Goal: Task Accomplishment & Management: Use online tool/utility

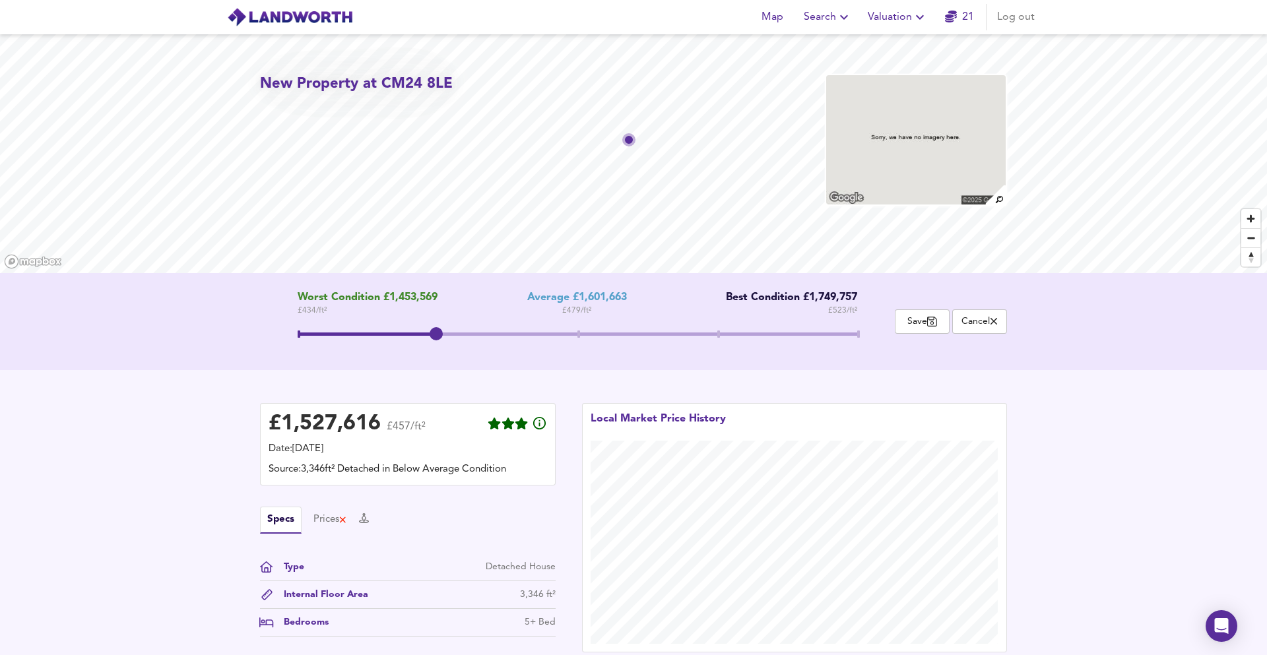
scroll to position [715, 0]
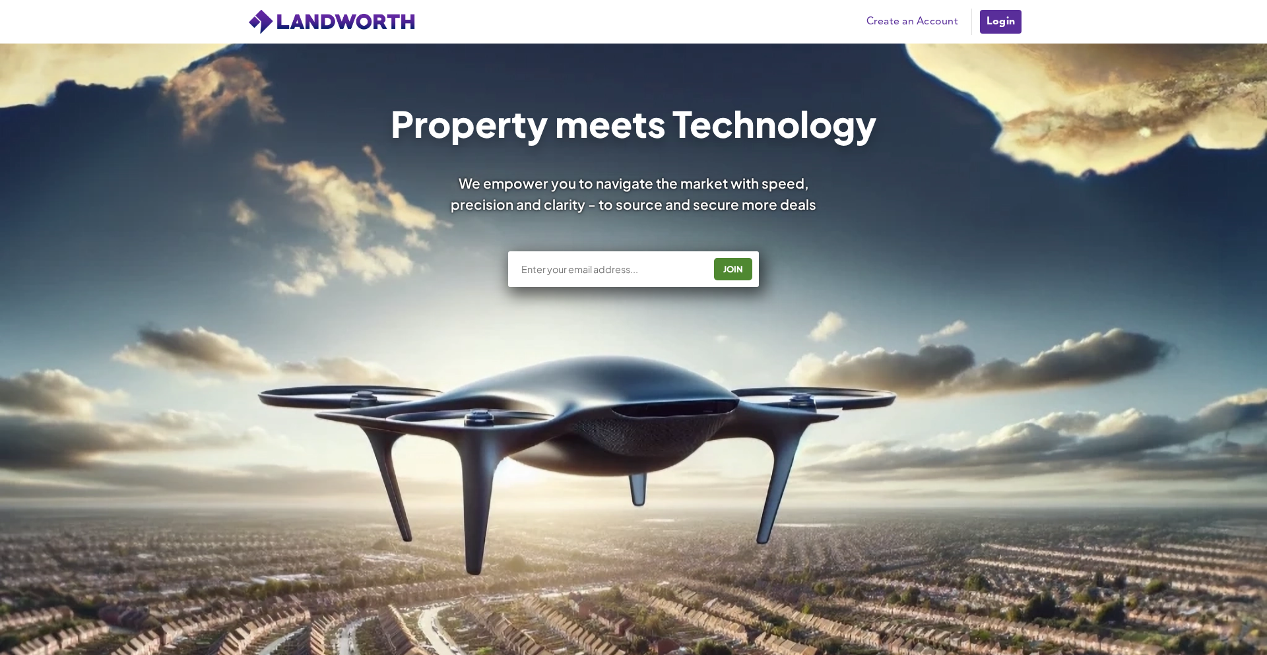
click at [996, 22] on link "Login" at bounding box center [1001, 22] width 44 height 26
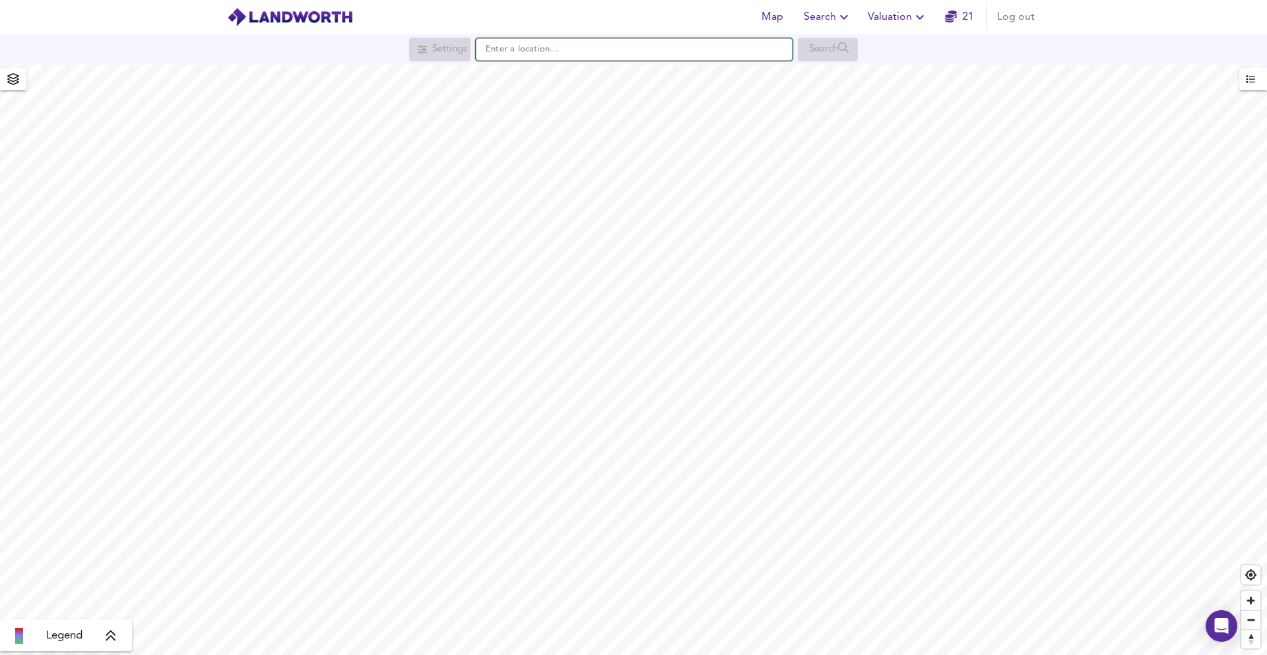
click at [512, 52] on input "text" at bounding box center [634, 49] width 317 height 22
click at [896, 24] on span "Valuation" at bounding box center [898, 17] width 60 height 18
click at [880, 51] on li "New Valuation Report" at bounding box center [898, 48] width 158 height 24
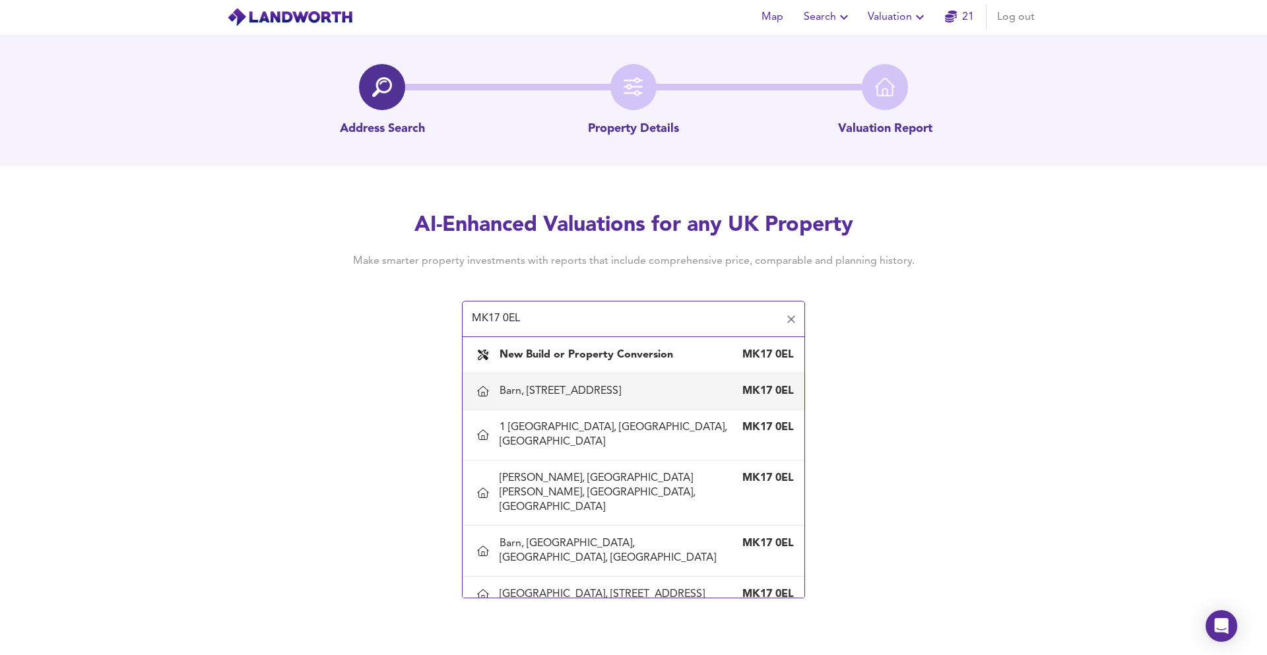
scroll to position [2, 0]
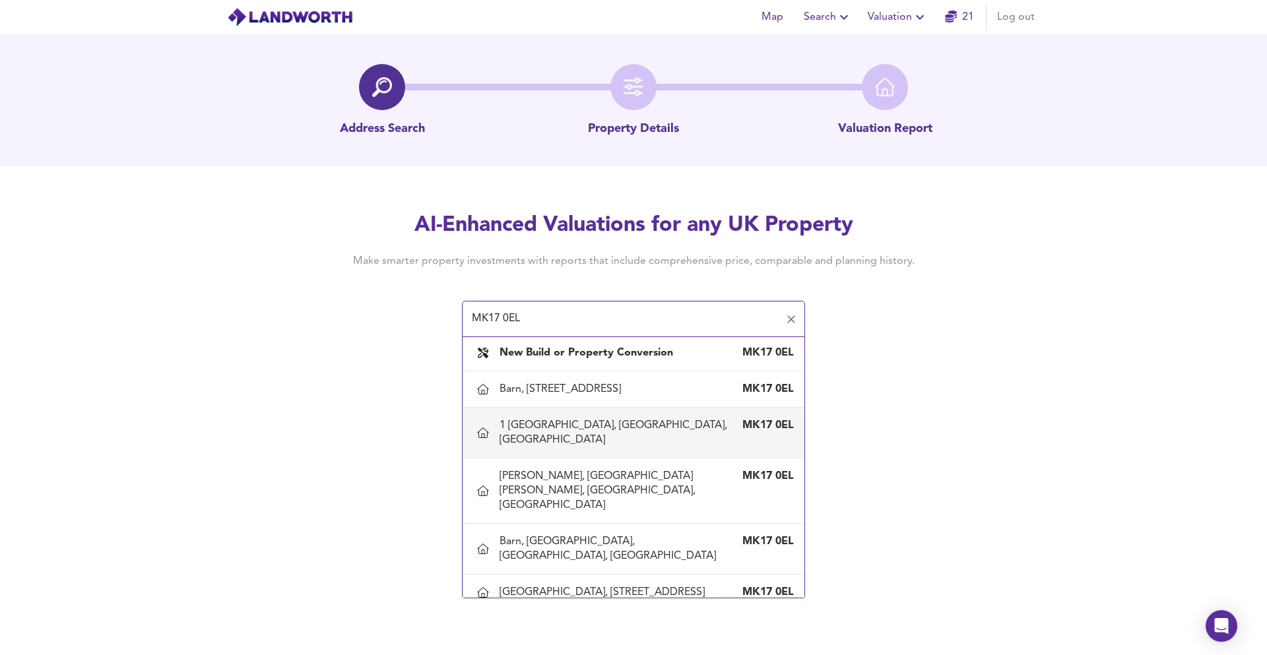
click at [577, 427] on div "1 Wood End, Nash, Buckinghamshire" at bounding box center [621, 432] width 242 height 29
type input "1 Wood End, Nash, Buckinghamshire"
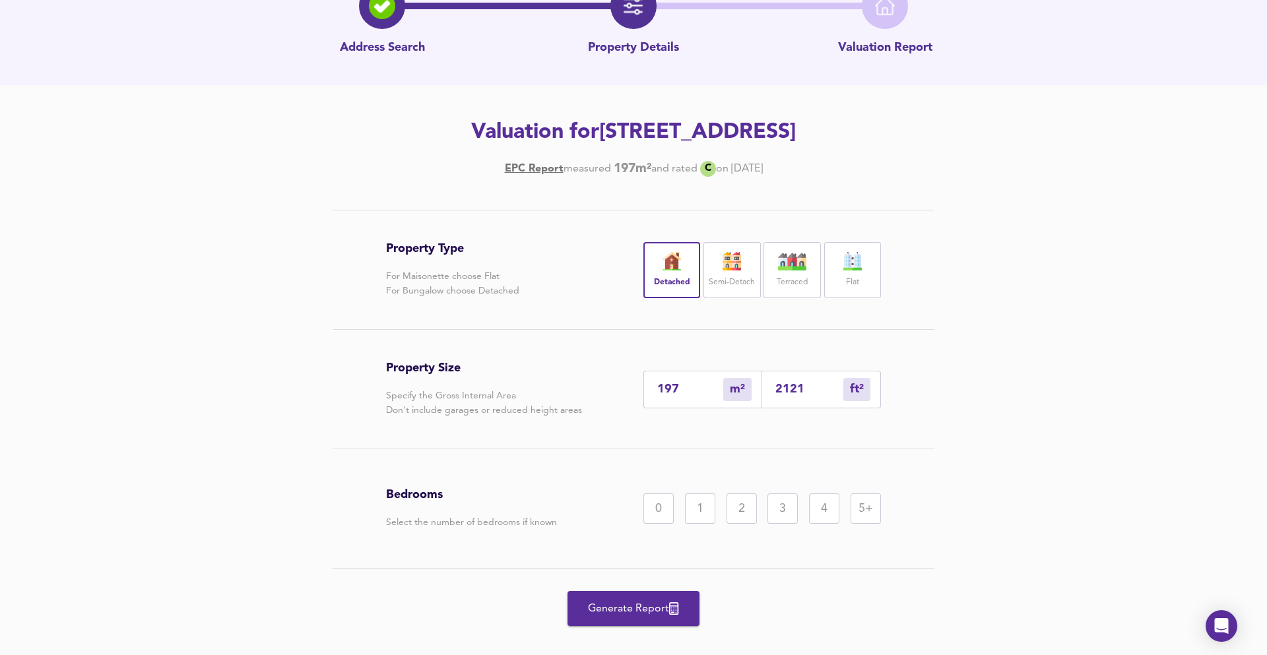
scroll to position [91, 0]
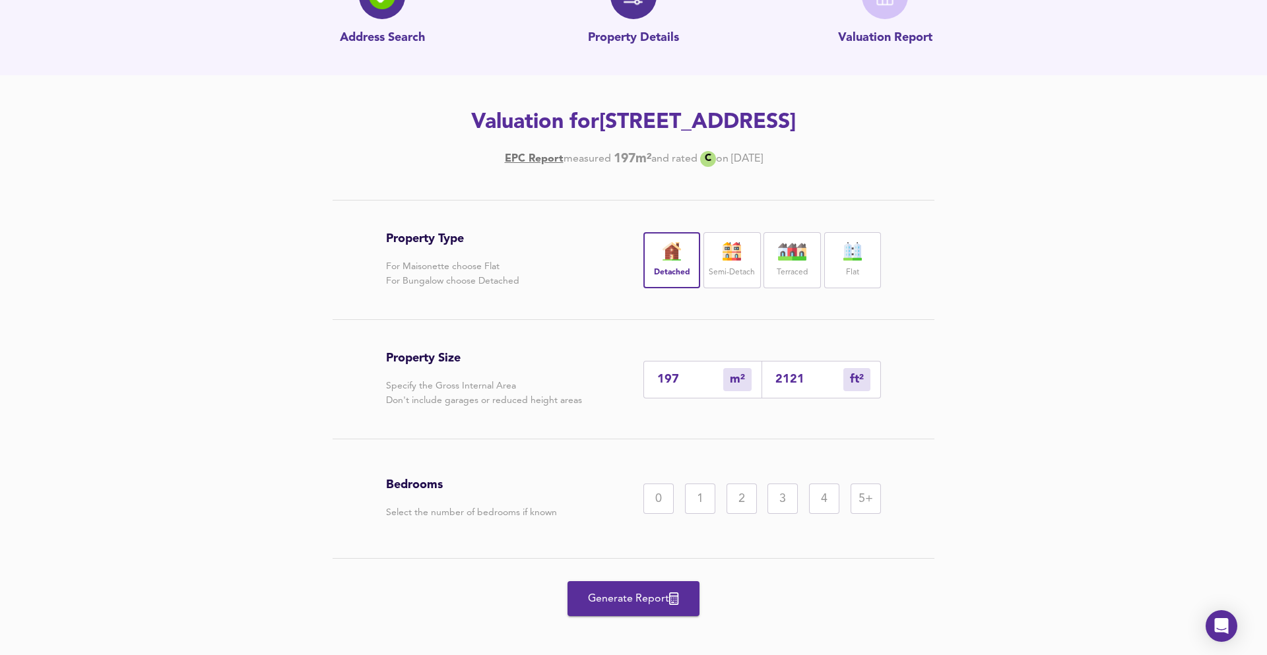
click at [823, 506] on div "4" at bounding box center [824, 499] width 30 height 30
click at [588, 599] on span "Generate Report" at bounding box center [634, 599] width 106 height 18
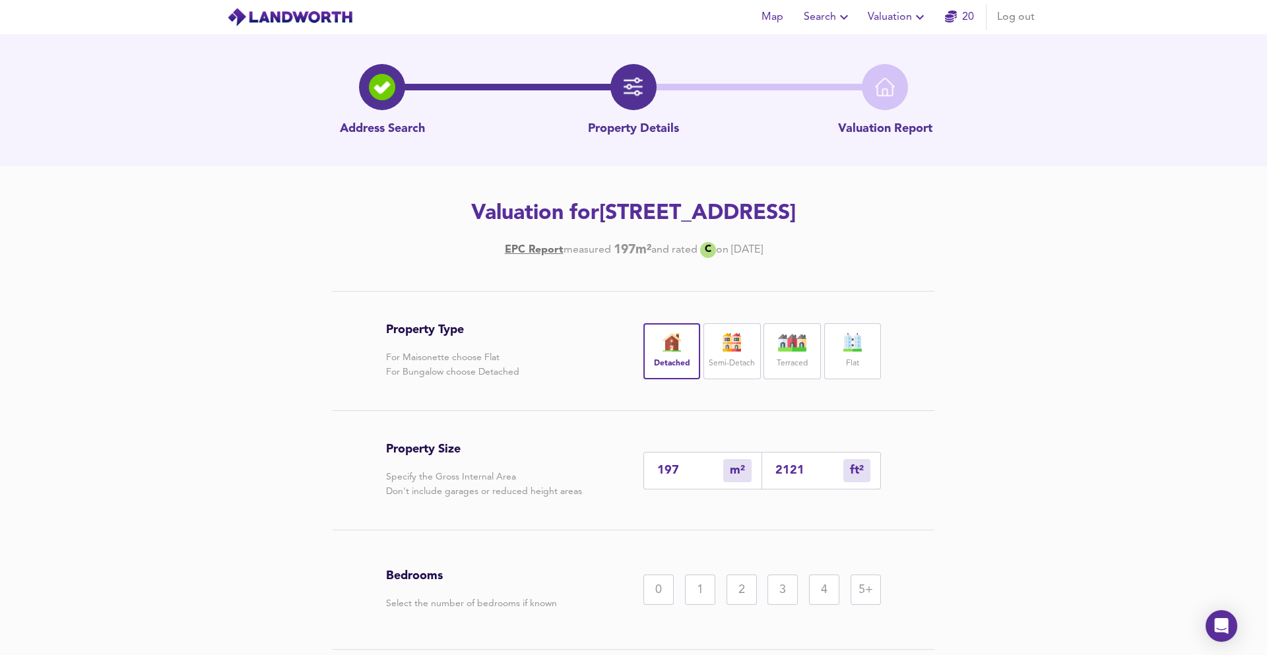
scroll to position [91, 0]
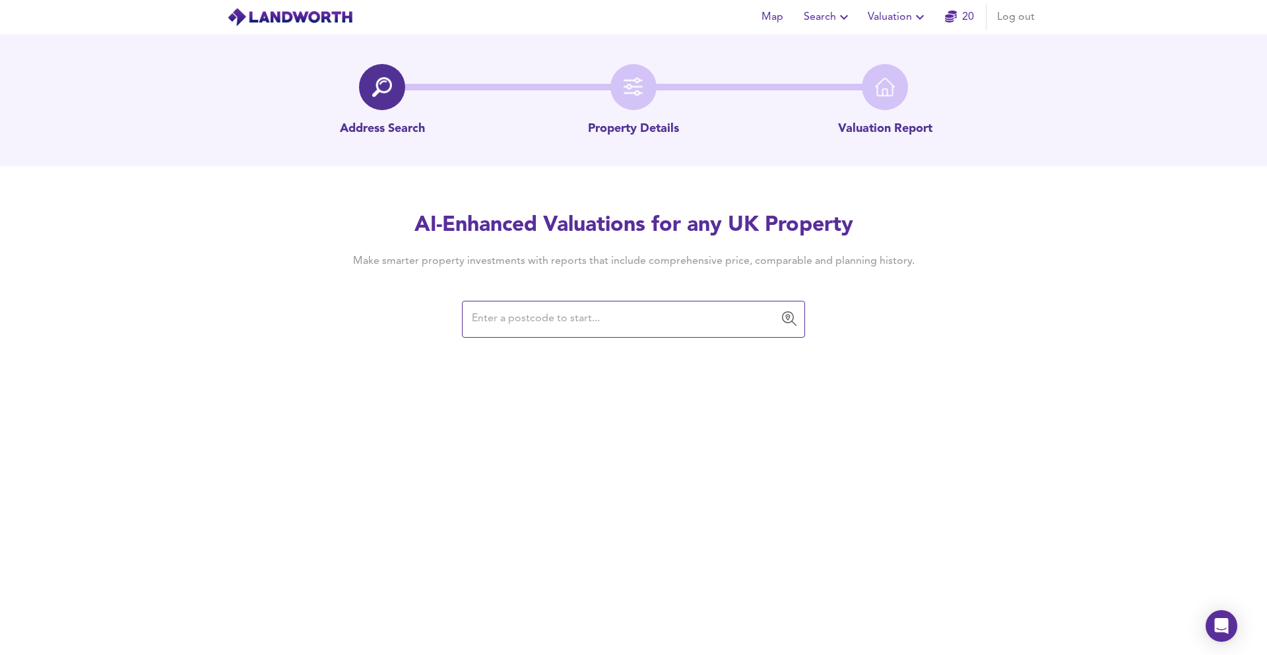
click at [583, 298] on div "AI-Enhanced Valuations for any UK Property Make smarter property investments wi…" at bounding box center [634, 273] width 634 height 125
click at [582, 311] on input "text" at bounding box center [624, 319] width 312 height 25
click at [537, 329] on input "text" at bounding box center [624, 319] width 312 height 25
click at [300, 333] on div "AI-Enhanced Valuations for any UK Property Make smarter property investments wi…" at bounding box center [633, 273] width 1267 height 125
click at [490, 320] on input "text" at bounding box center [624, 319] width 312 height 25
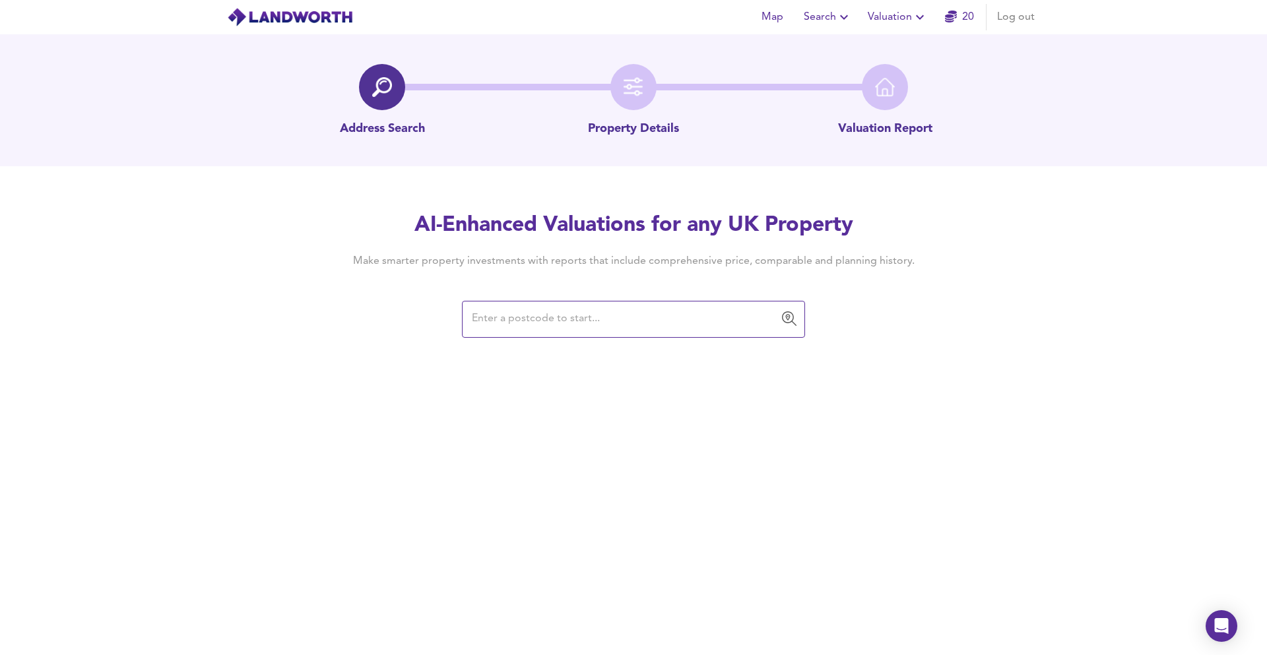
paste input "MK17 0EL"
type input "MK17 0EL"
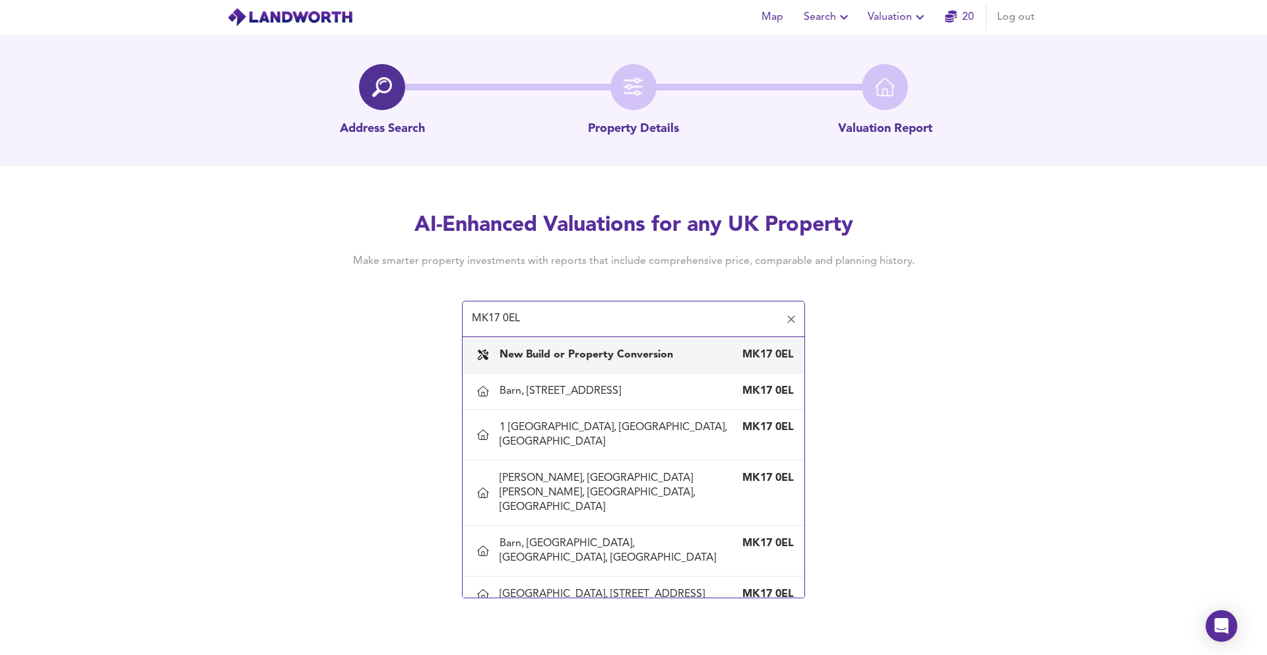
click at [519, 350] on b "New Build or Property Conversion" at bounding box center [587, 355] width 174 height 11
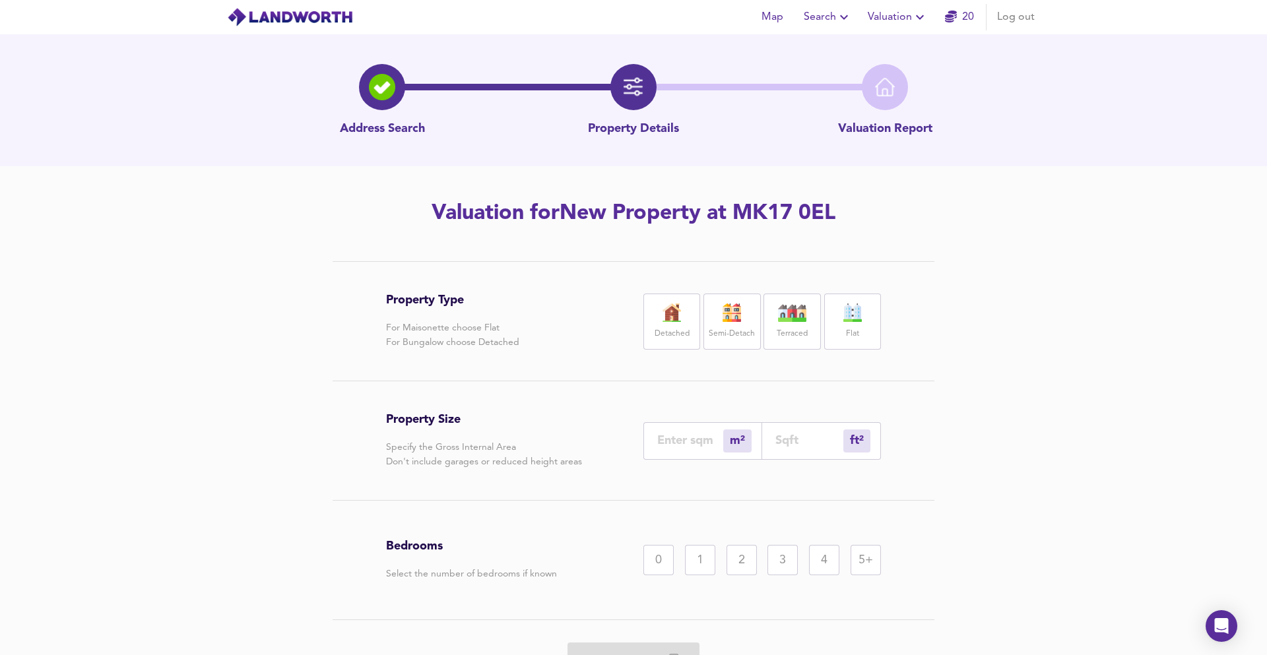
click at [793, 442] on input "number" at bounding box center [810, 441] width 68 height 14
type input "0"
type input "2"
type input "21"
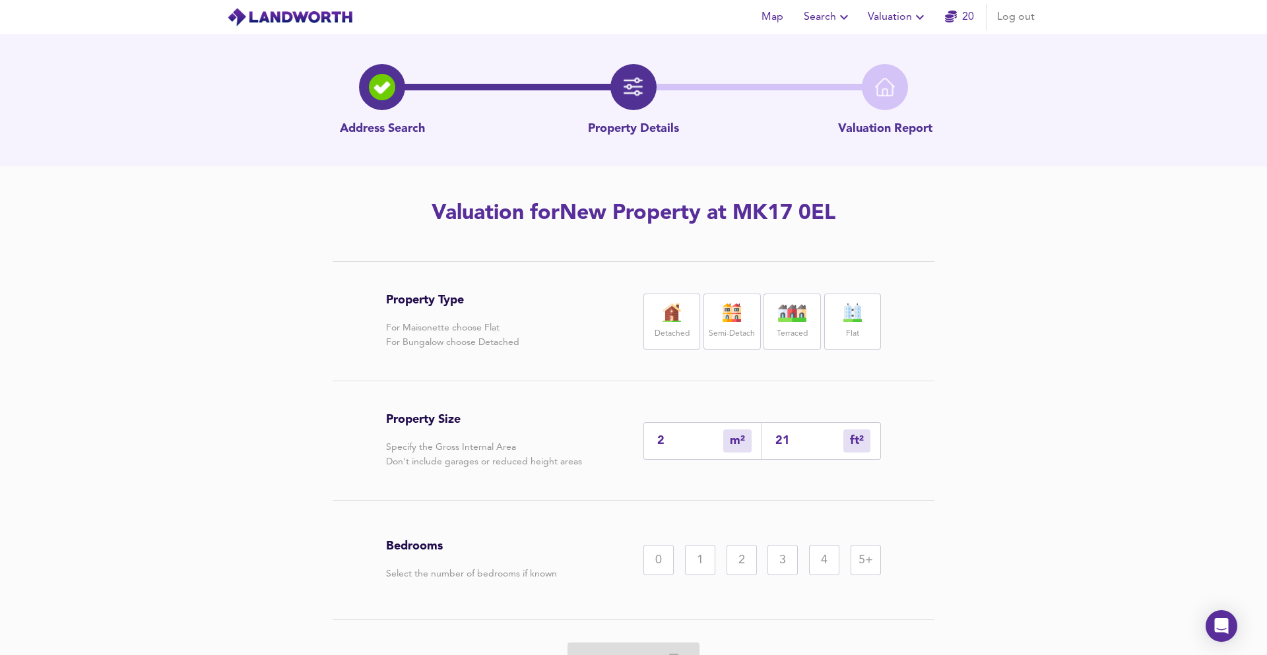
type input "20"
type input "212"
type input "197"
type input "2121"
click at [684, 314] on img at bounding box center [671, 313] width 33 height 18
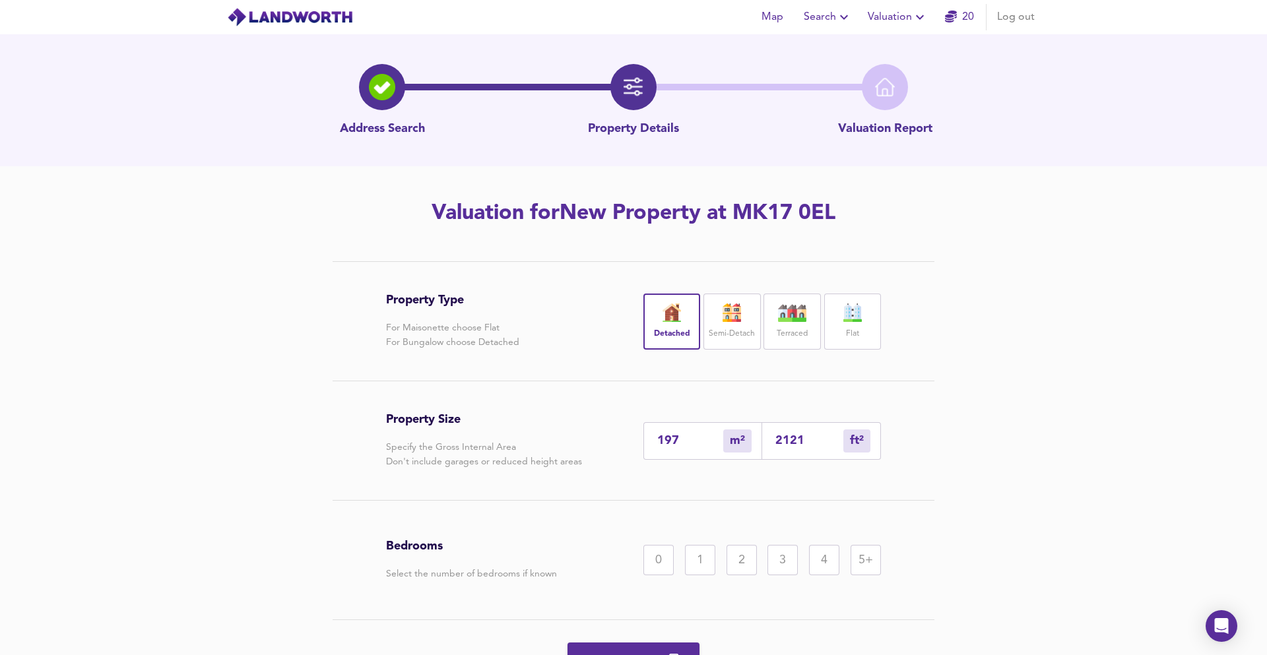
drag, startPoint x: 831, startPoint y: 565, endPoint x: 811, endPoint y: 582, distance: 26.7
click at [830, 565] on div "4" at bounding box center [824, 560] width 30 height 30
click at [679, 651] on span "Generate Report" at bounding box center [634, 660] width 106 height 18
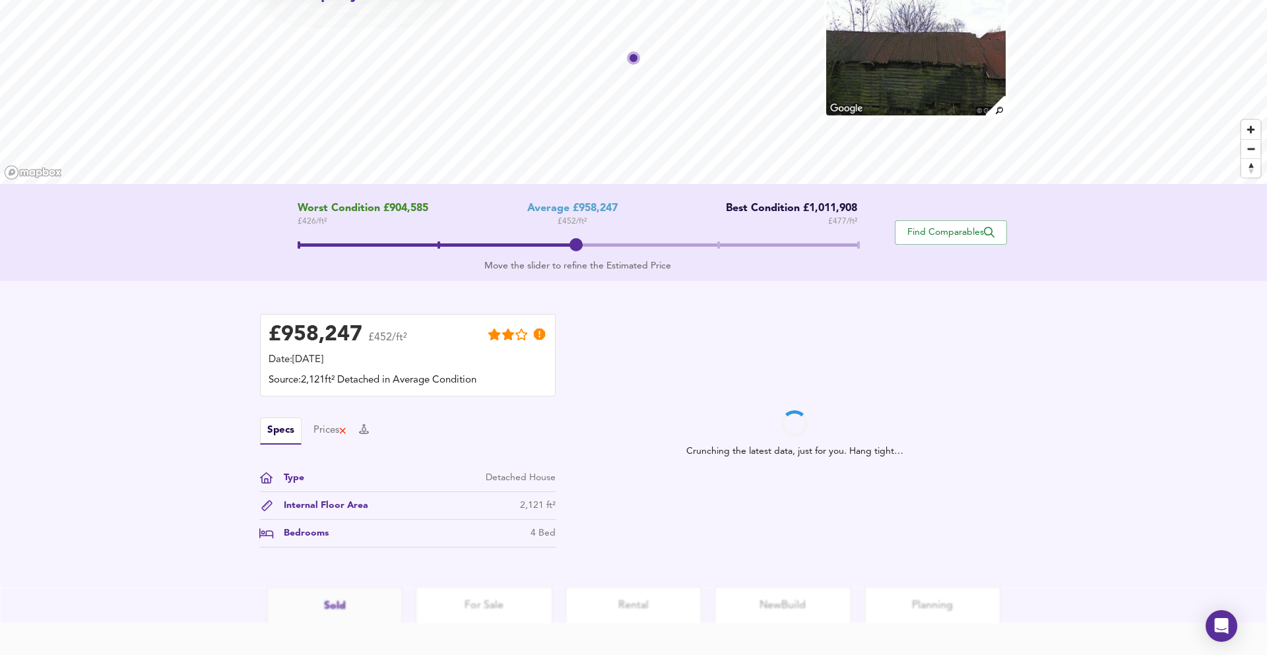
scroll to position [107, 0]
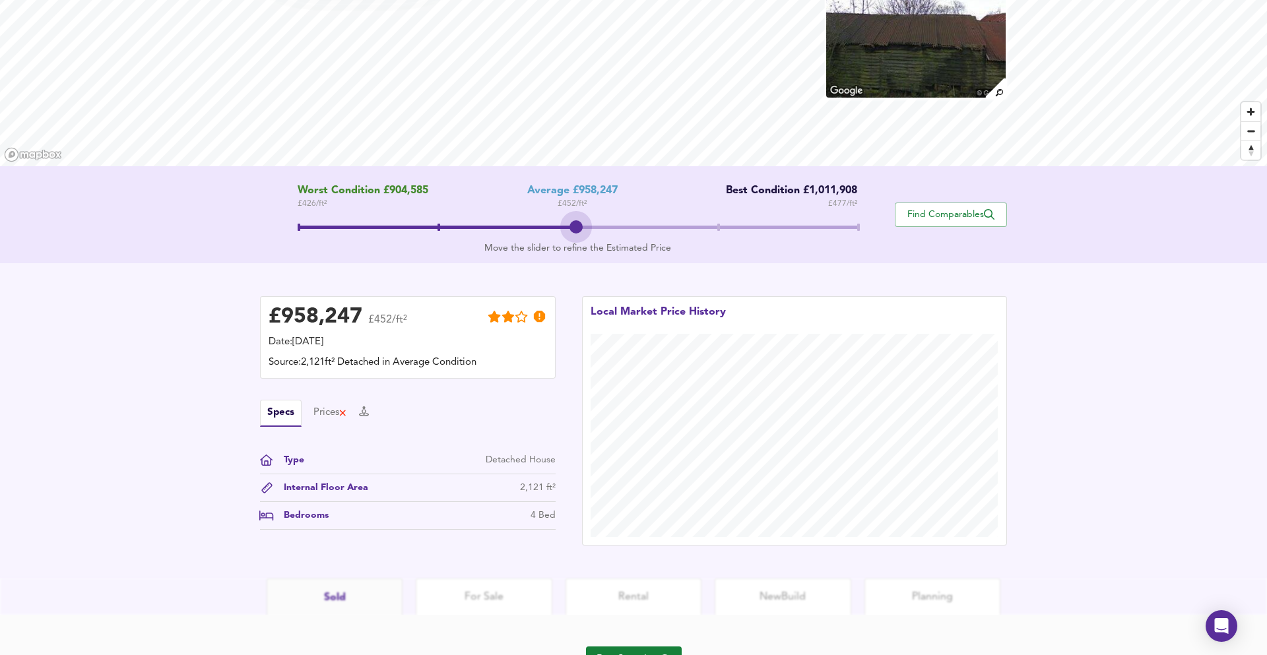
drag, startPoint x: 561, startPoint y: 228, endPoint x: 490, endPoint y: 228, distance: 71.3
click at [502, 228] on span at bounding box center [578, 229] width 560 height 24
drag, startPoint x: 434, startPoint y: 226, endPoint x: 304, endPoint y: 226, distance: 130.0
click at [304, 226] on span at bounding box center [578, 229] width 560 height 24
drag, startPoint x: 323, startPoint y: 220, endPoint x: 347, endPoint y: 222, distance: 24.5
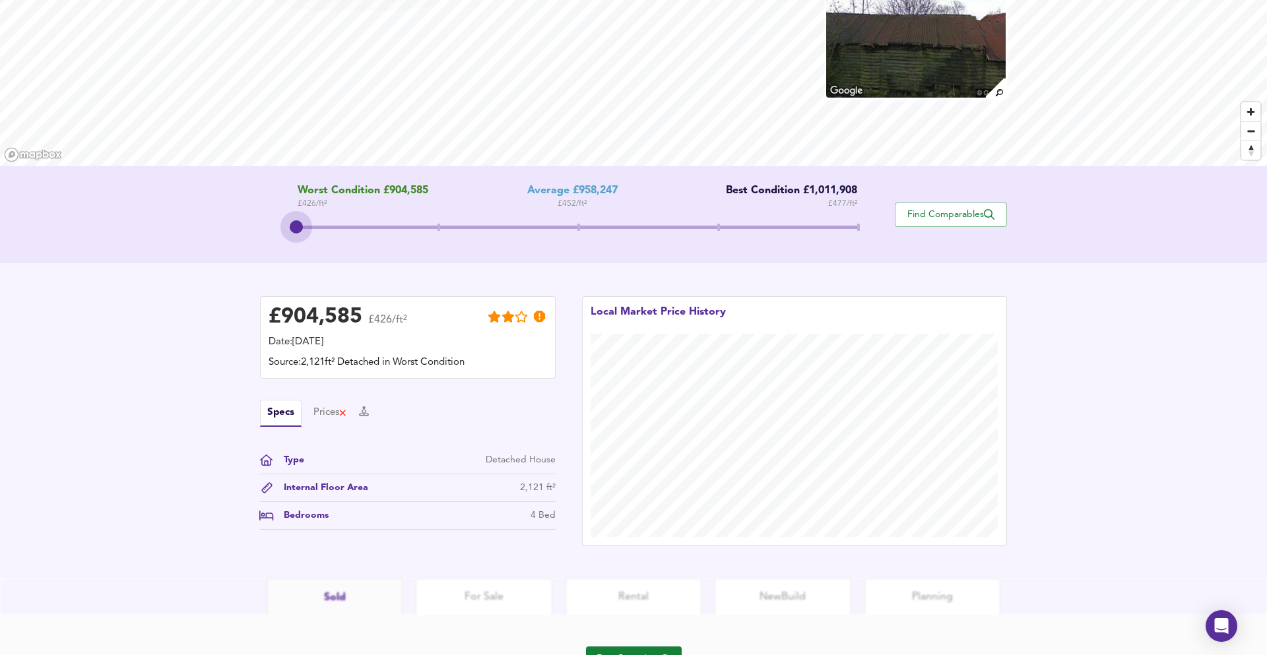
click at [325, 221] on span at bounding box center [578, 229] width 560 height 24
drag, startPoint x: 300, startPoint y: 222, endPoint x: 533, endPoint y: 232, distance: 233.2
click at [533, 232] on span at bounding box center [578, 229] width 560 height 24
